Goal: Task Accomplishment & Management: Use online tool/utility

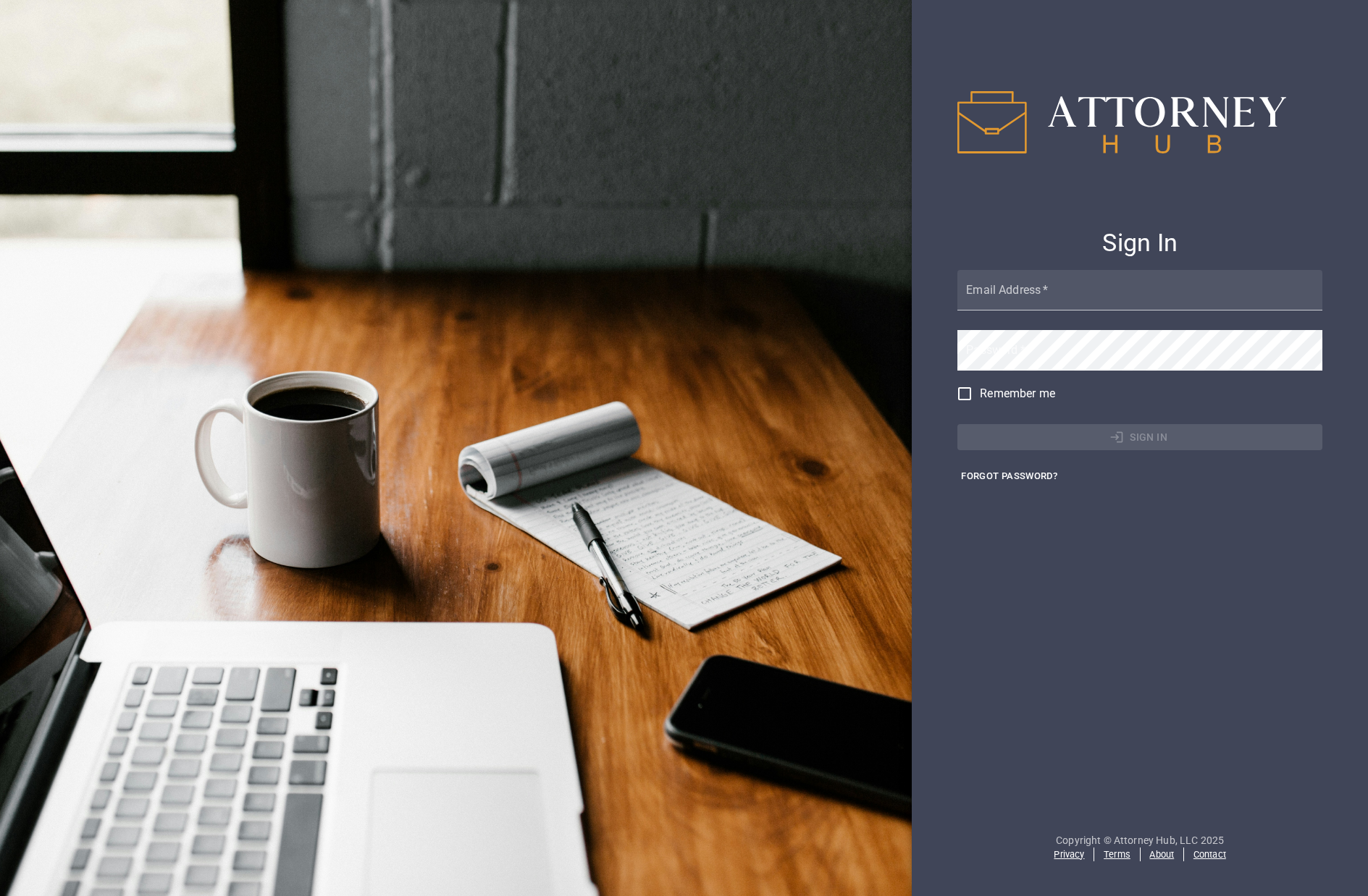
type input "[EMAIL_ADDRESS][DOMAIN_NAME]"
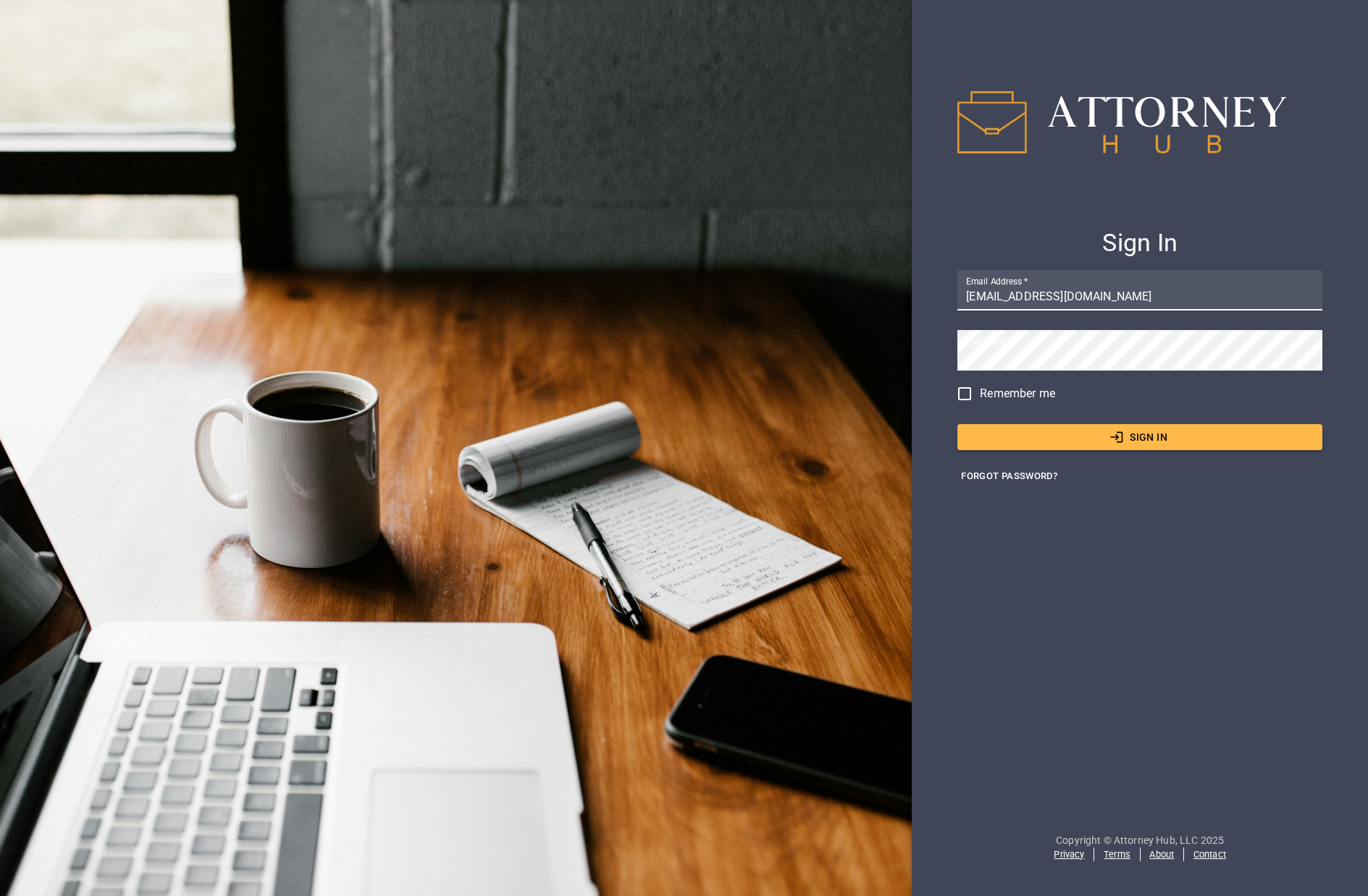
click at [1161, 443] on button "Sign In" at bounding box center [1140, 437] width 365 height 26
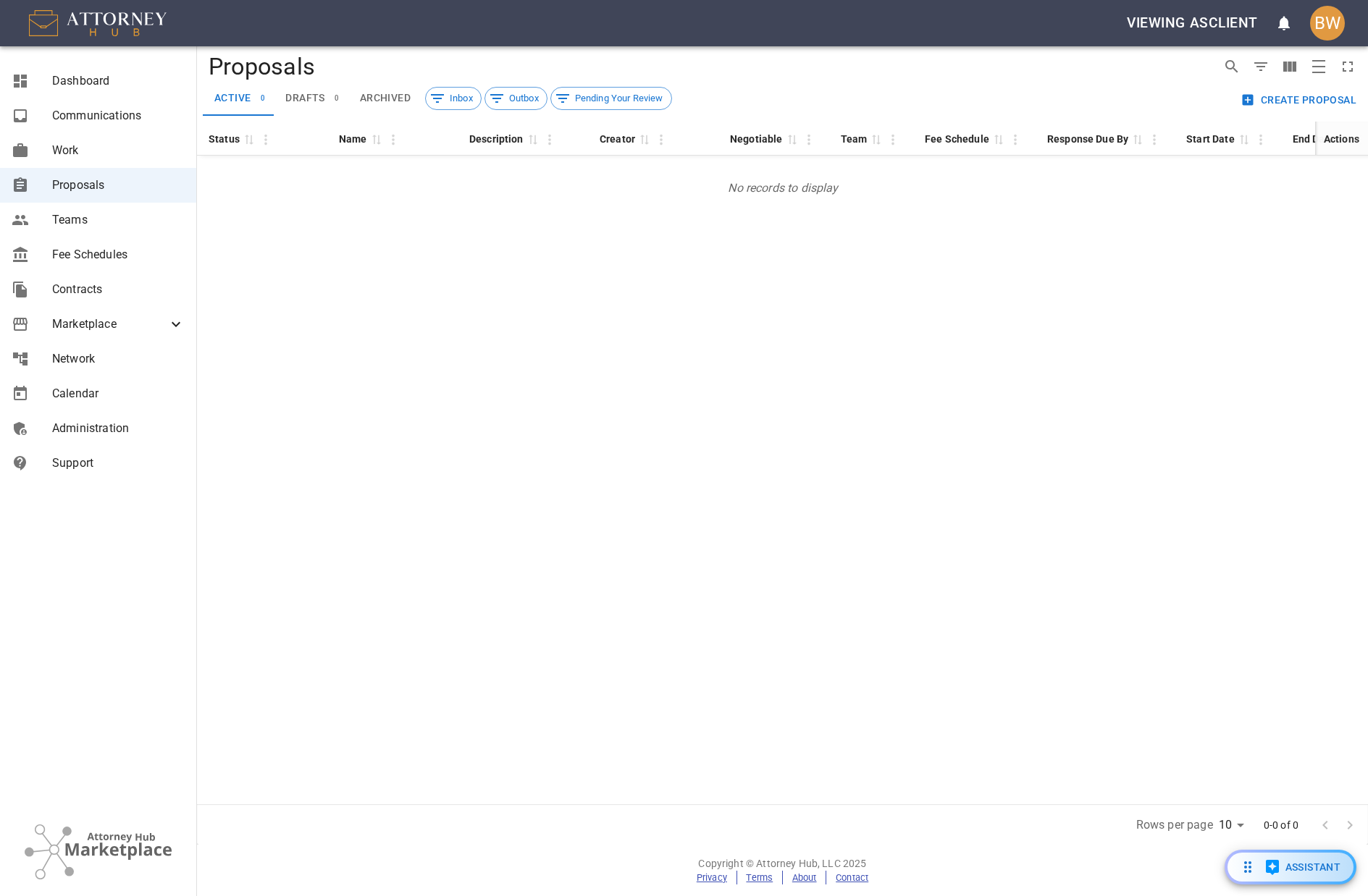
click at [111, 300] on link "Contracts" at bounding box center [98, 289] width 196 height 35
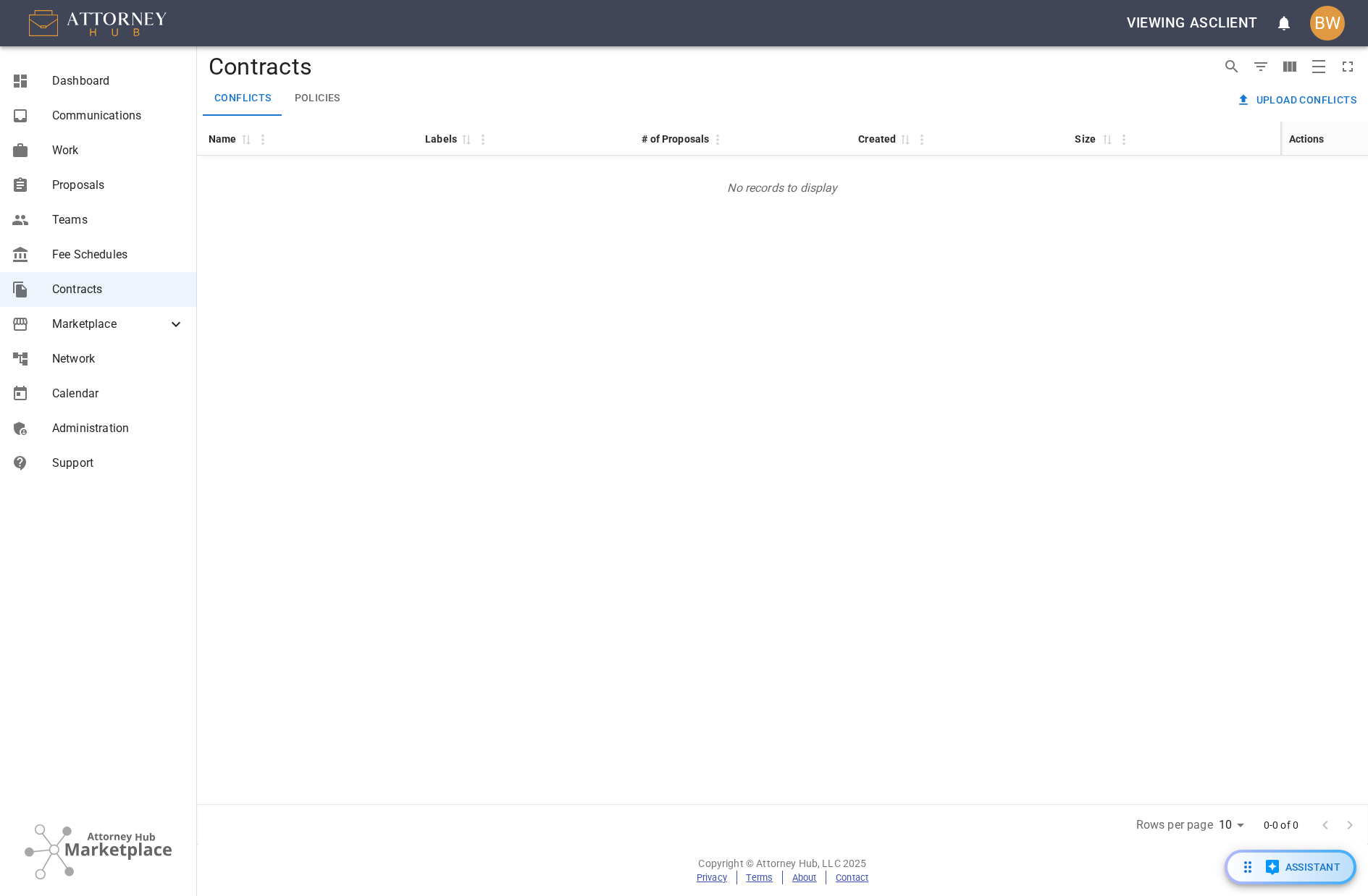
click at [1278, 97] on button "Upload conflicts" at bounding box center [1297, 100] width 129 height 26
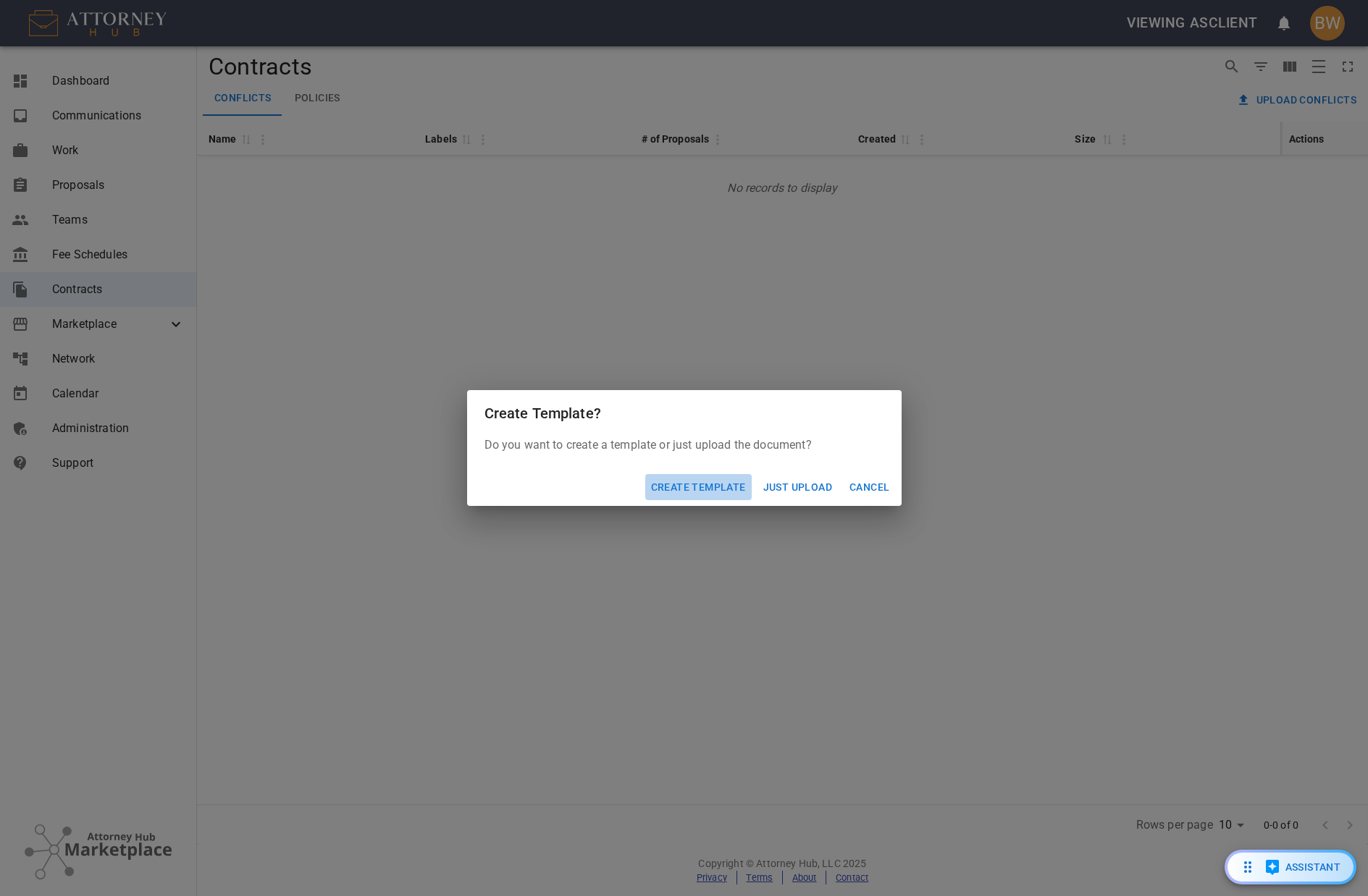
click at [701, 482] on button "Create Template" at bounding box center [698, 488] width 107 height 26
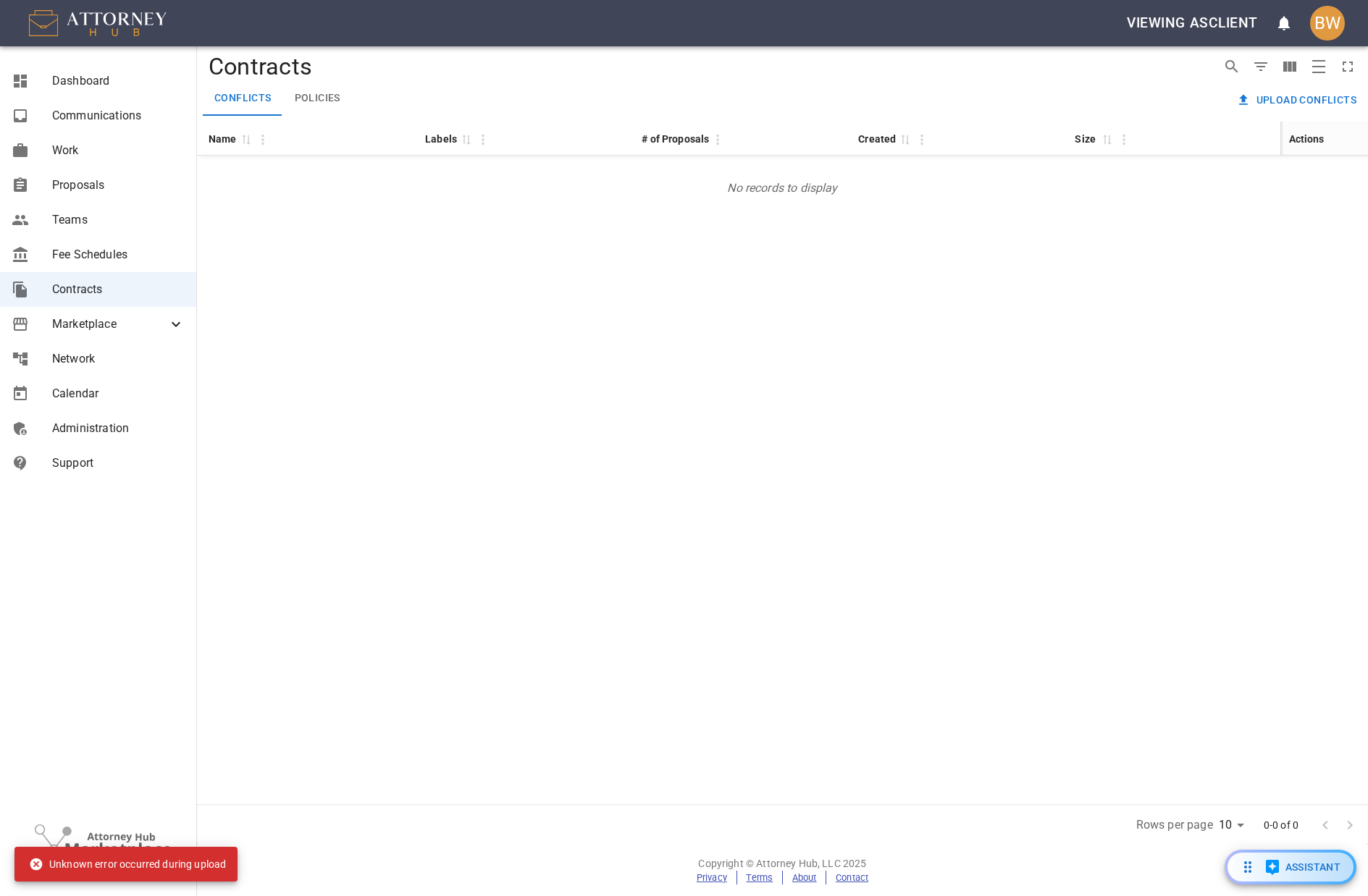
click at [705, 472] on div "Name 0 Labels 0 # of Proposals Created 0 Size 0 Actions No records to display" at bounding box center [783, 463] width 1171 height 683
click at [670, 497] on div "Name 0 Labels 0 # of Proposals Created 0 Size 0 Actions No records to display" at bounding box center [783, 463] width 1171 height 683
